Goal: Information Seeking & Learning: Learn about a topic

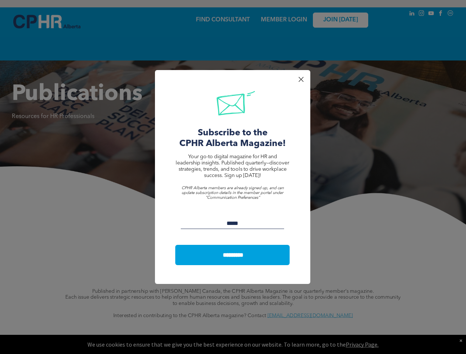
click at [233, 177] on span "Your go-to digital magazine for HR and leadership insights. Published quarterly…" at bounding box center [233, 166] width 114 height 24
click at [233, 181] on p at bounding box center [233, 182] width 114 height 7
click at [233, 177] on span "Your go-to digital magazine for HR and leadership insights. Published quarterly…" at bounding box center [233, 166] width 114 height 24
click at [301, 79] on div at bounding box center [301, 80] width 10 height 10
